Goal: Task Accomplishment & Management: Complete application form

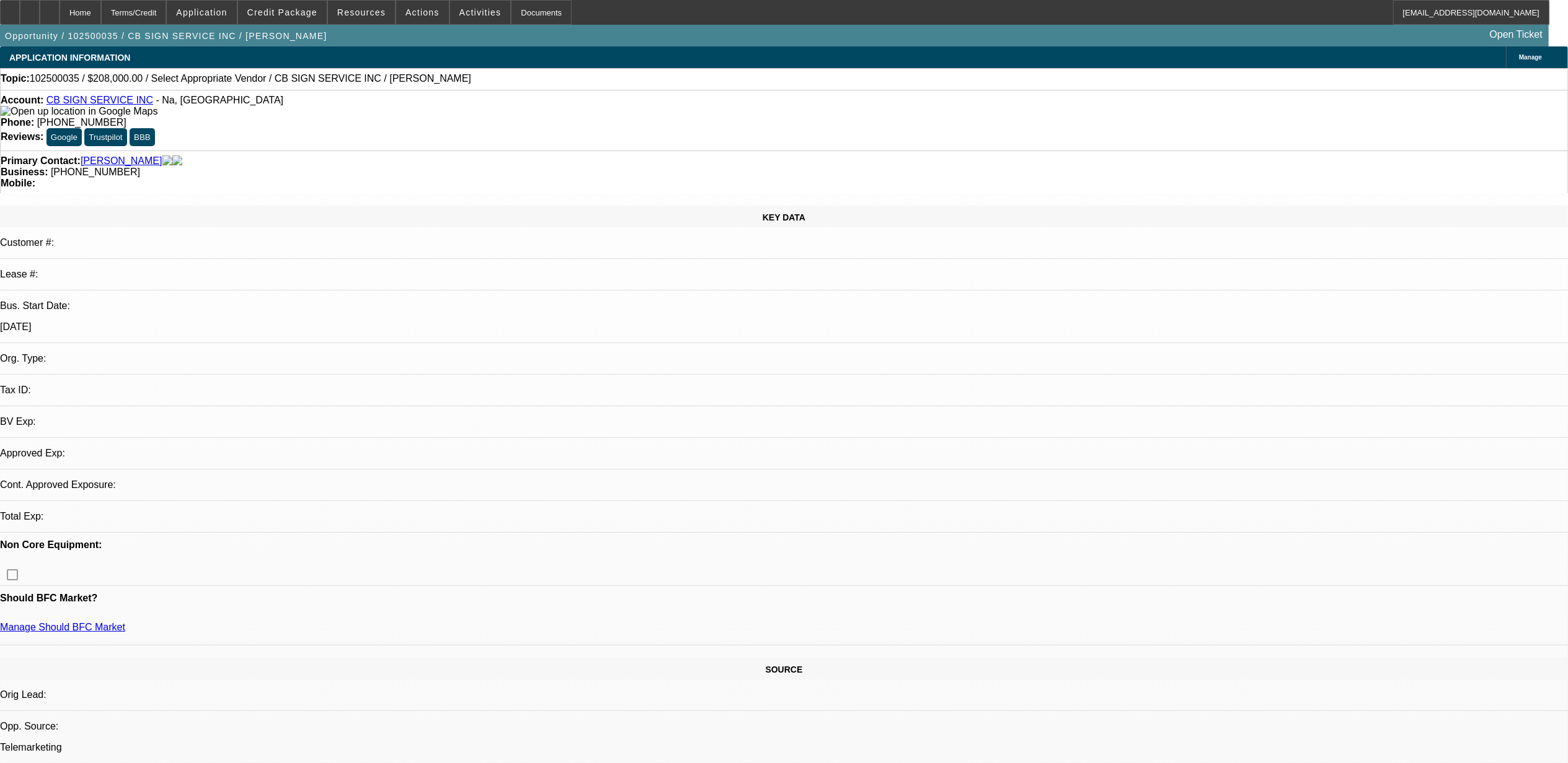
select select "0"
select select "2"
select select "0.1"
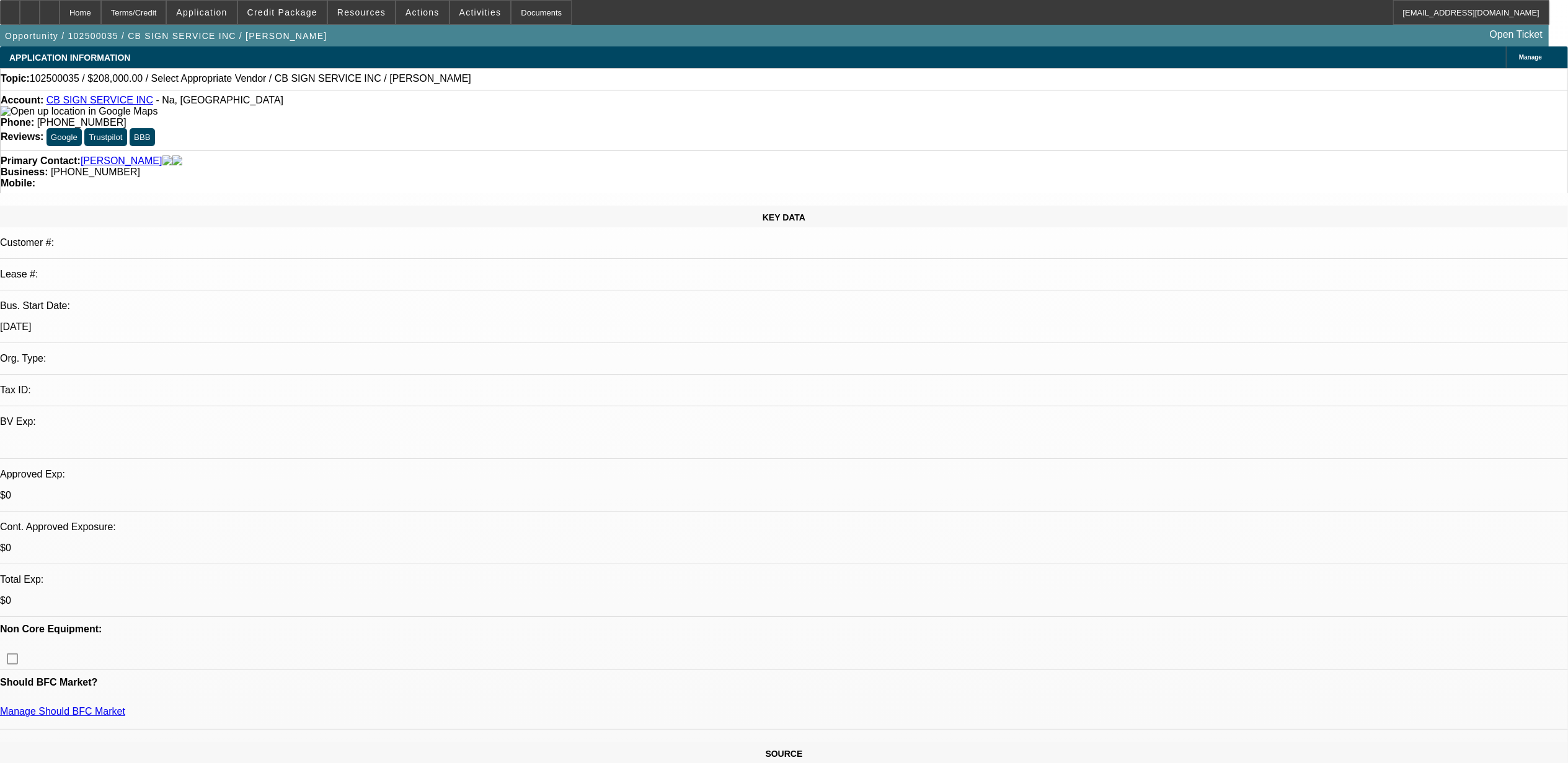
select select "1"
select select "2"
select select "4"
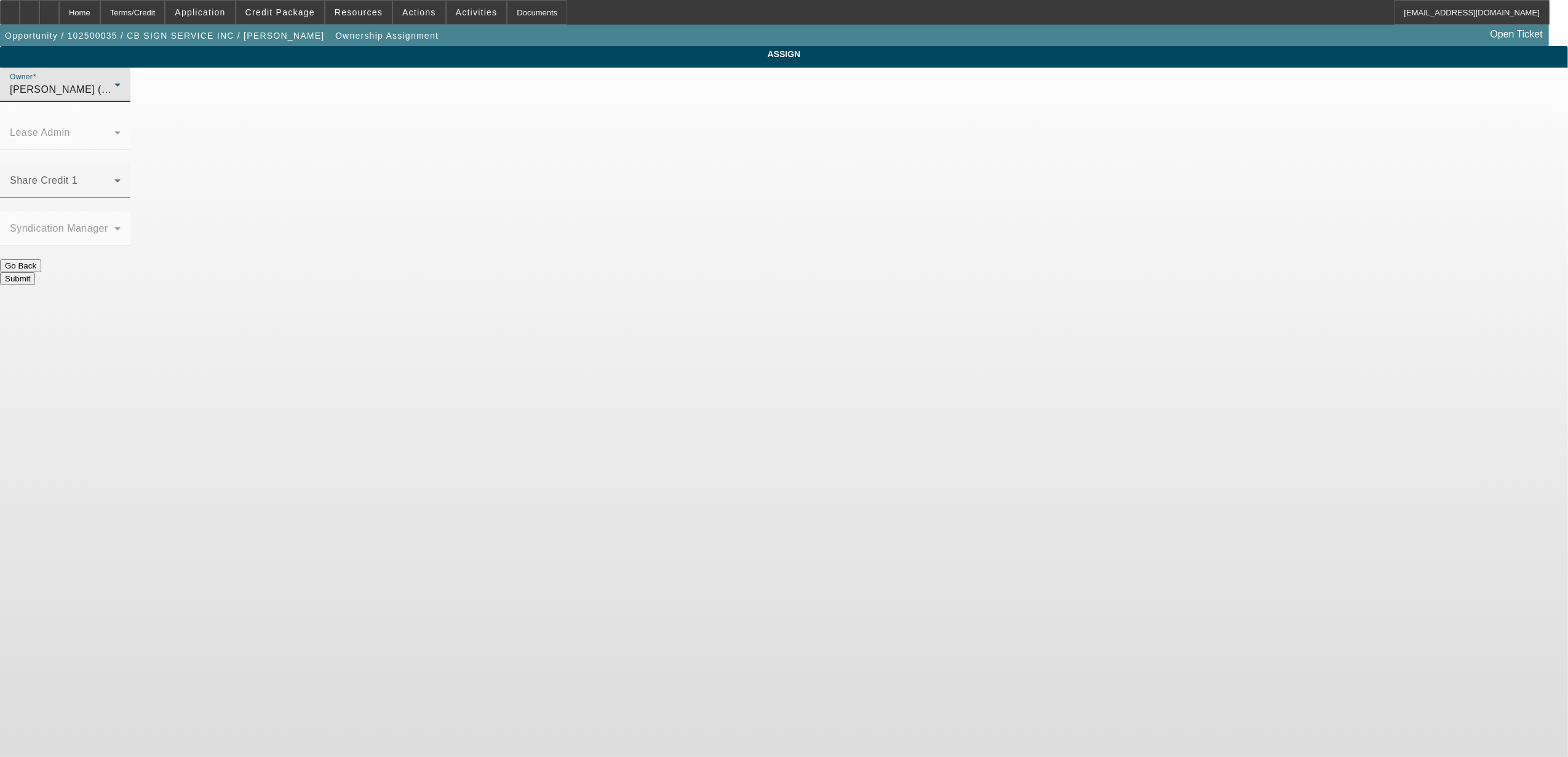
click at [127, 95] on span "[PERSON_NAME] (Lvl 1)" at bounding box center [68, 89] width 117 height 11
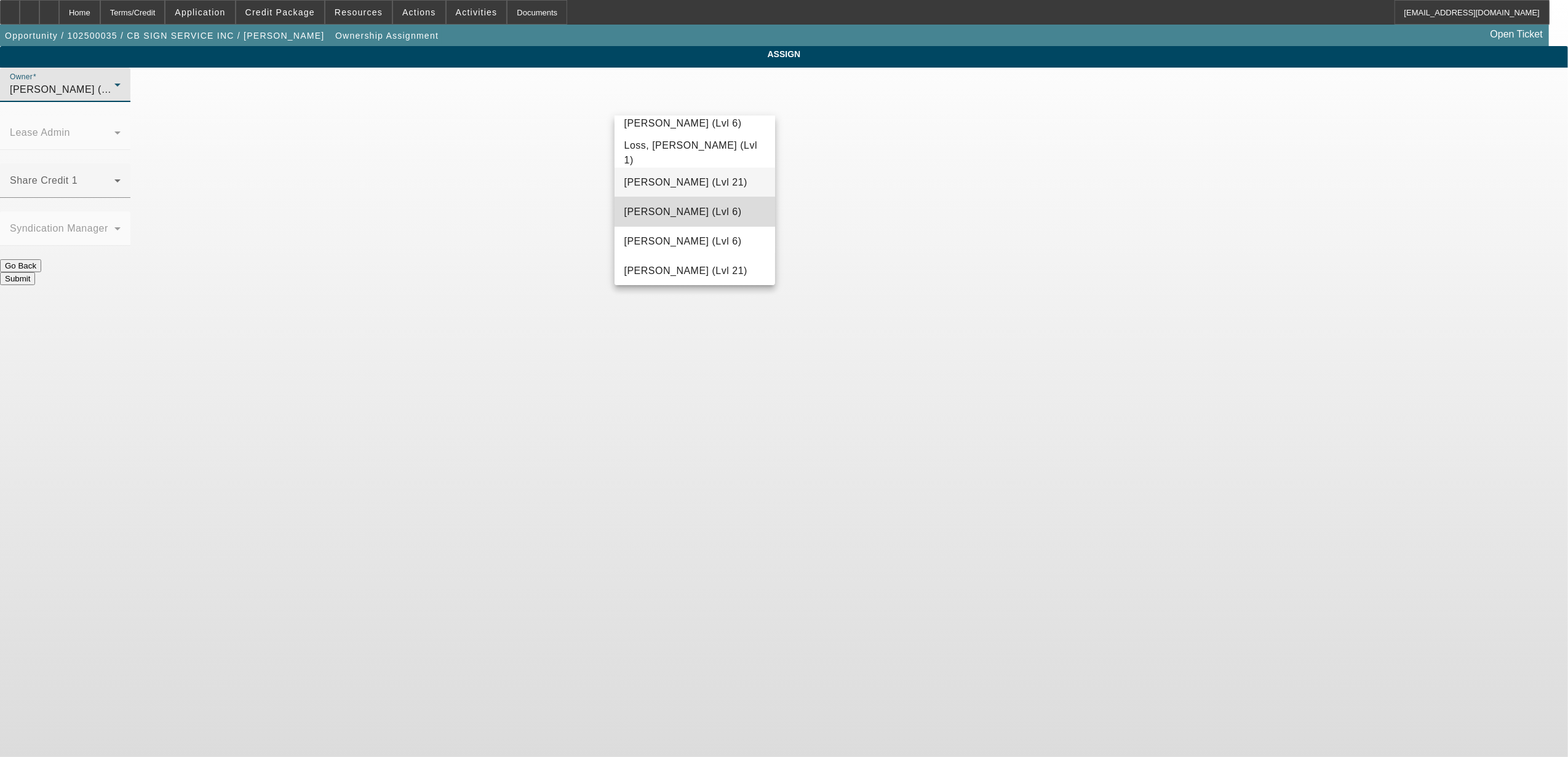
click at [702, 220] on span "[PERSON_NAME] (Lvl 6)" at bounding box center [683, 212] width 117 height 15
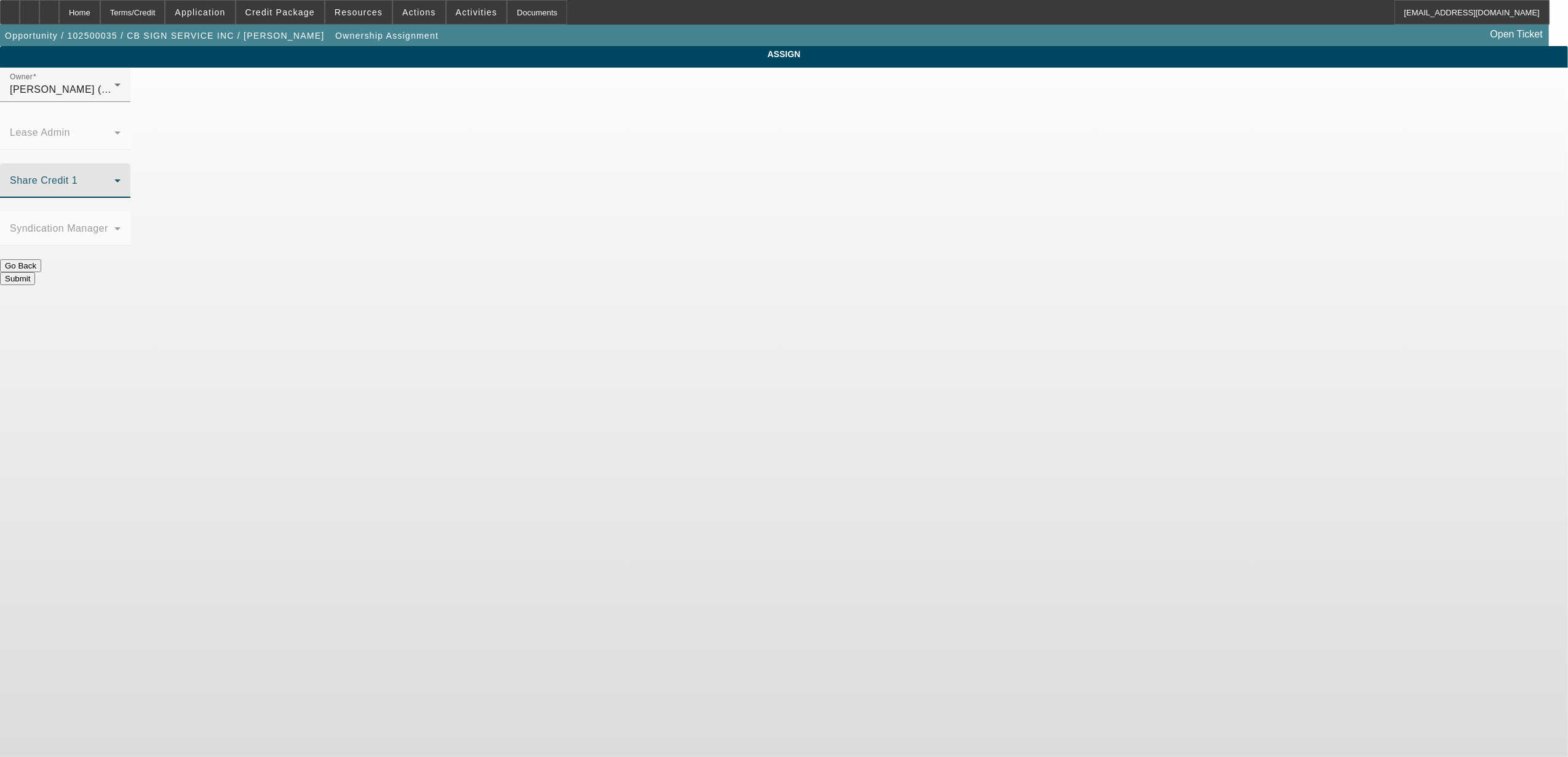
click at [115, 179] on span at bounding box center [61, 186] width 104 height 15
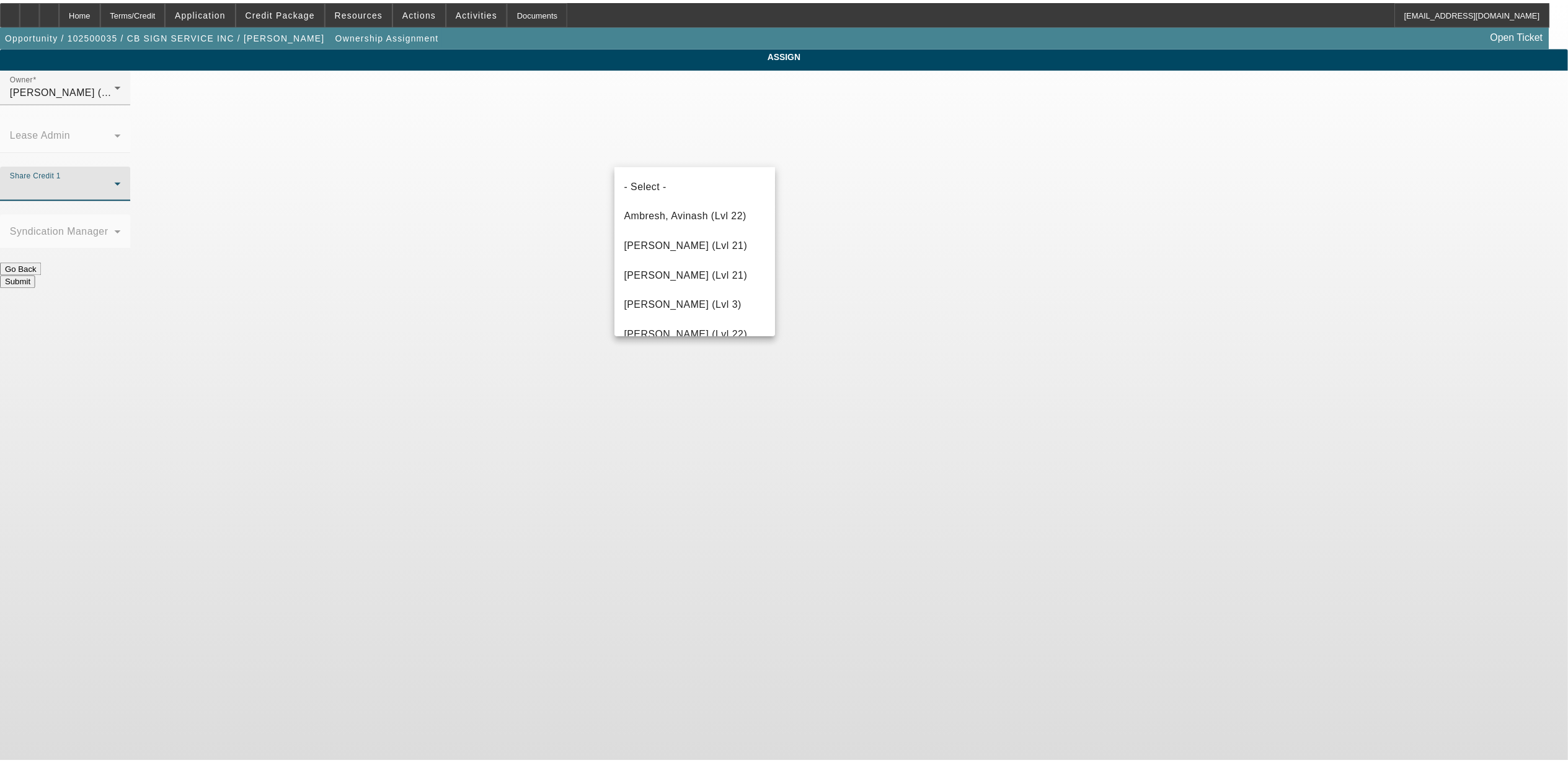
scroll to position [489, 0]
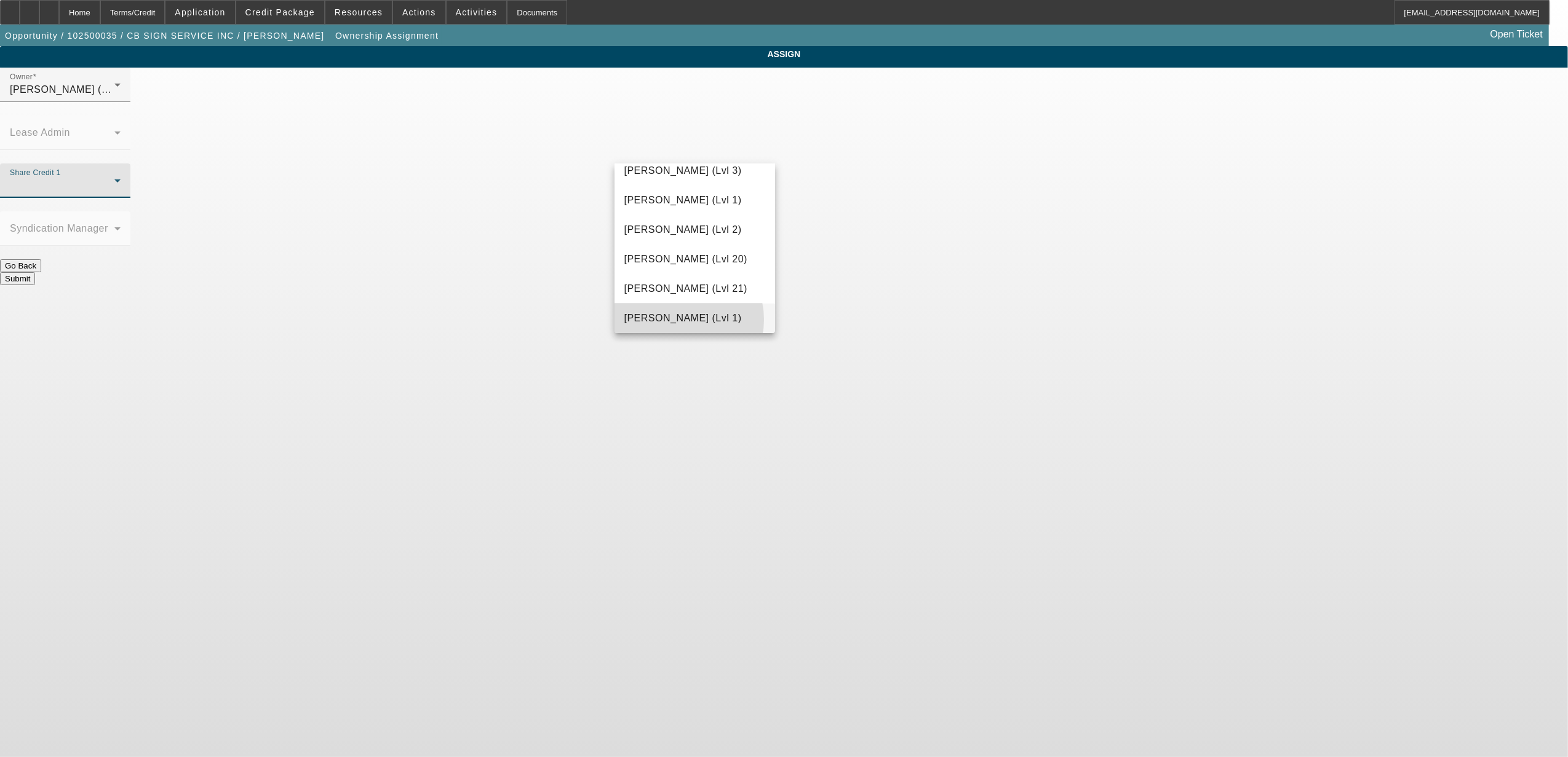
click at [679, 319] on span "[PERSON_NAME] (Lvl 1)" at bounding box center [683, 318] width 117 height 15
click at [35, 272] on button "Submit" at bounding box center [18, 278] width 35 height 13
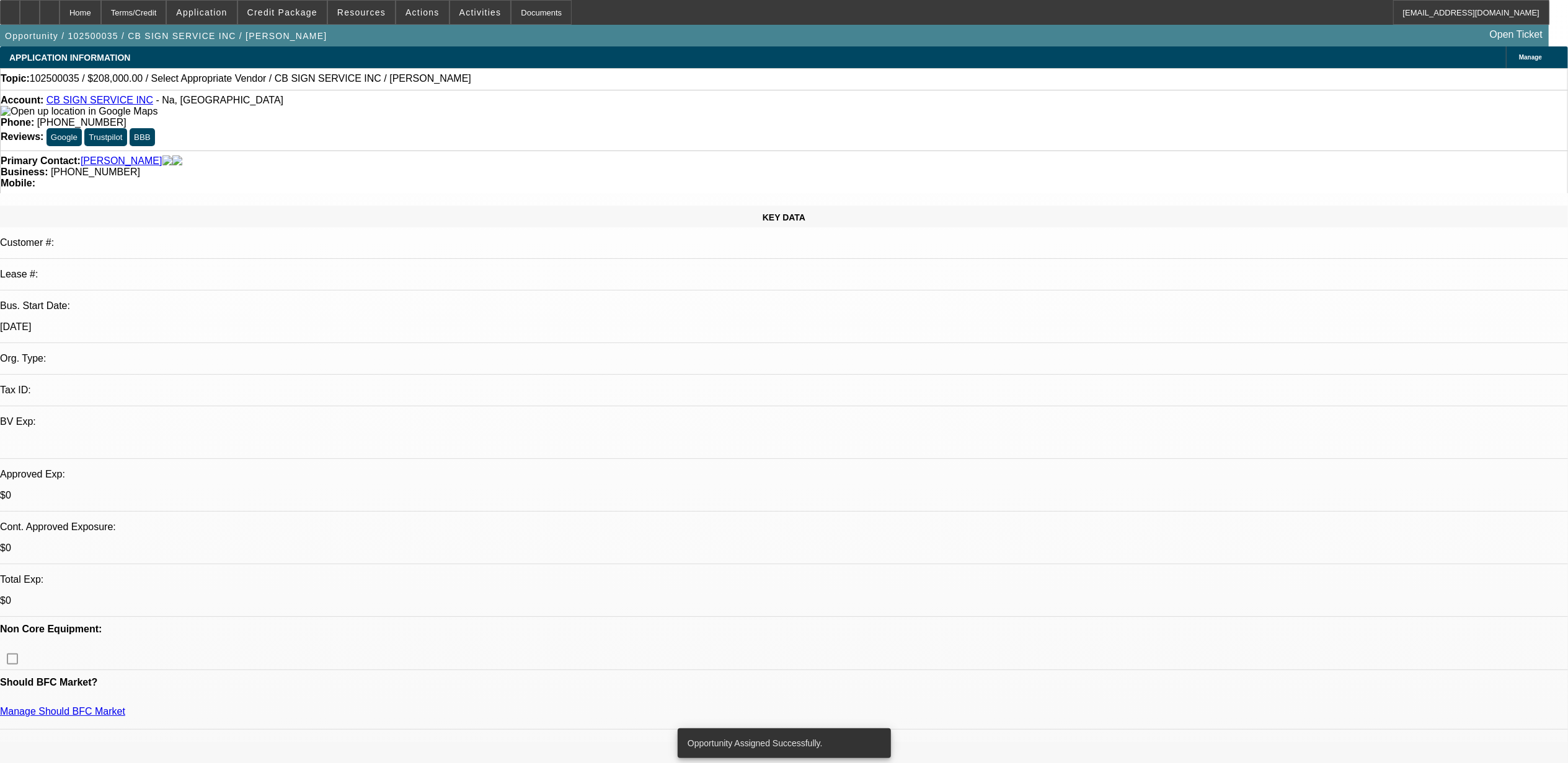
select select "0"
select select "2"
select select "0.1"
select select "4"
